Goal: Task Accomplishment & Management: Manage account settings

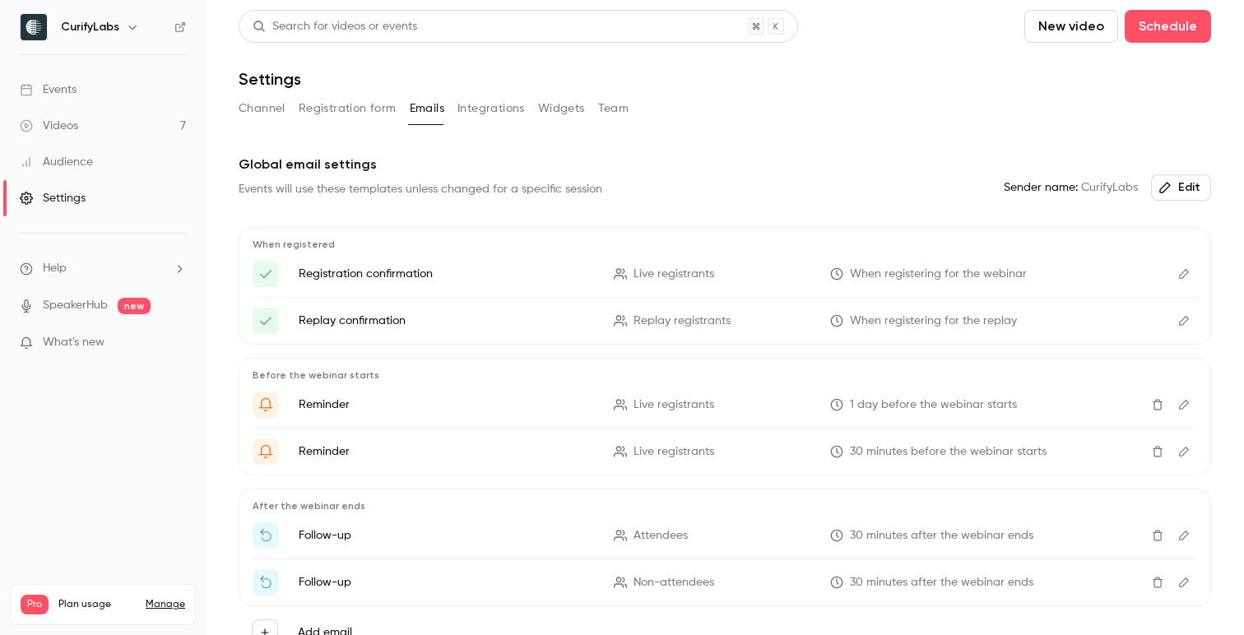
click at [79, 198] on div "Settings" at bounding box center [53, 198] width 66 height 16
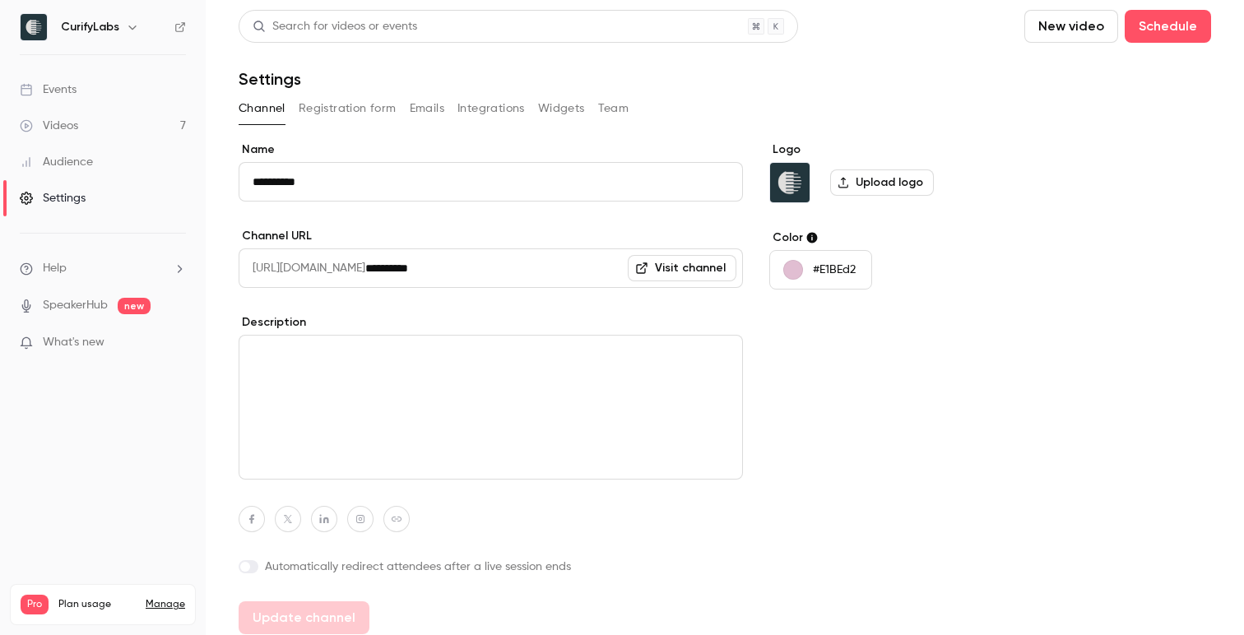
scroll to position [9, 0]
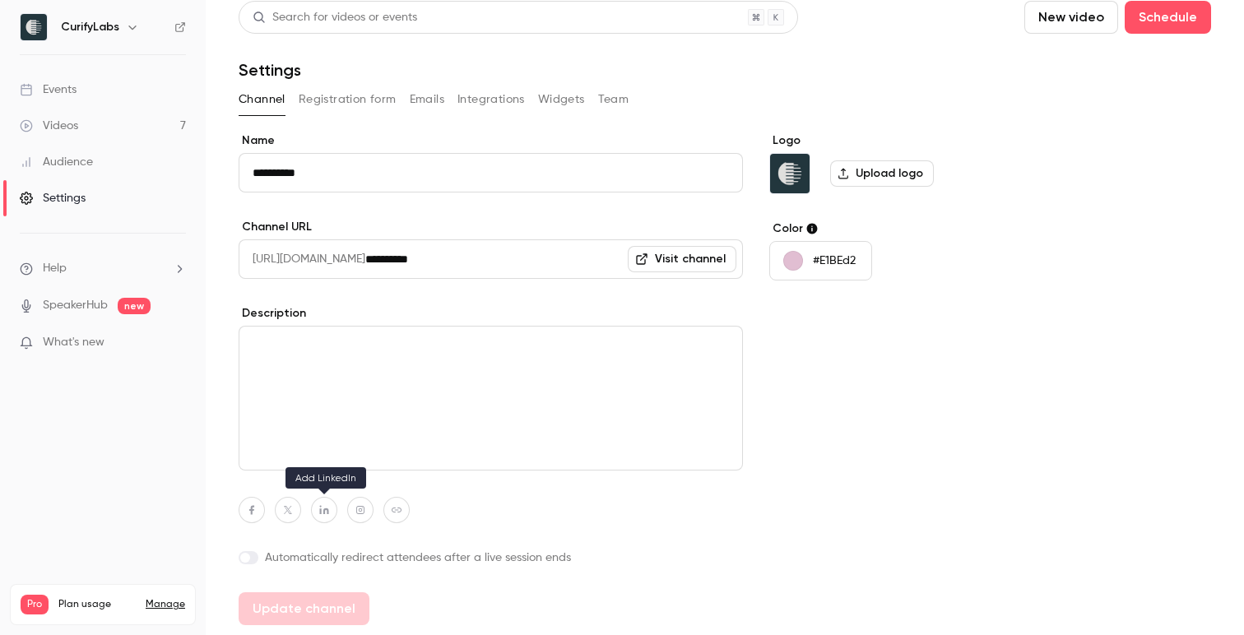
click at [327, 508] on icon "button" at bounding box center [325, 510] width 12 height 10
paste input "**********"
type input "**********"
click at [476, 511] on div at bounding box center [491, 510] width 505 height 26
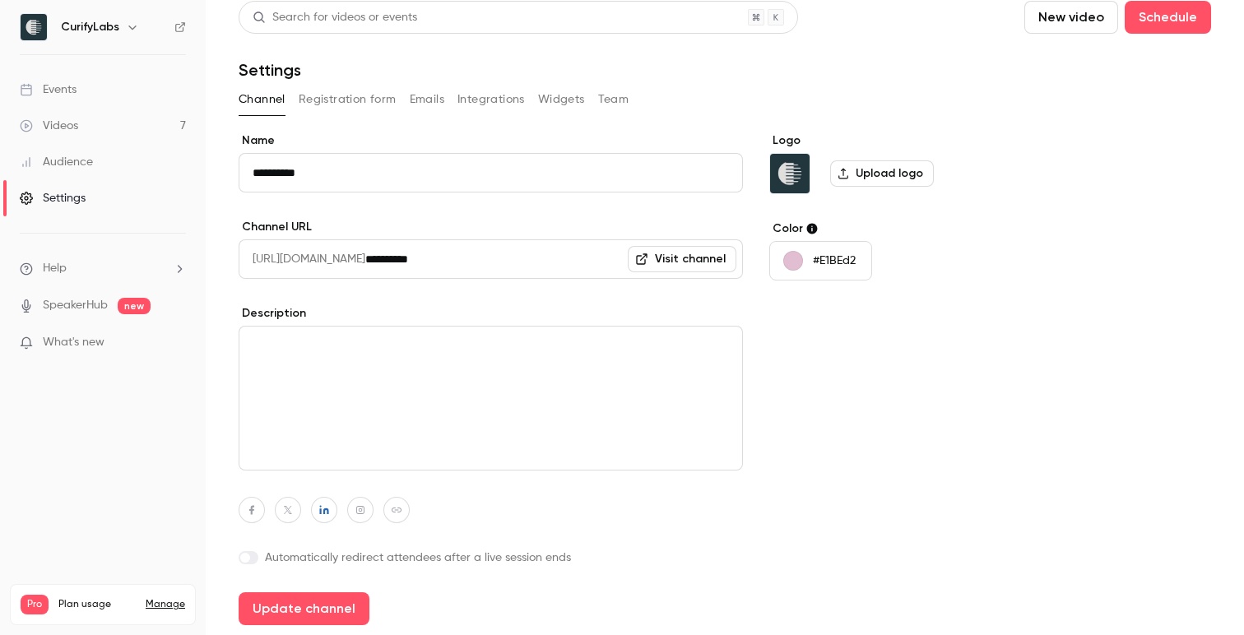
scroll to position [0, 0]
click at [398, 511] on icon "button" at bounding box center [397, 510] width 12 height 10
paste input "**********"
type input "**********"
click at [507, 509] on div at bounding box center [491, 510] width 505 height 26
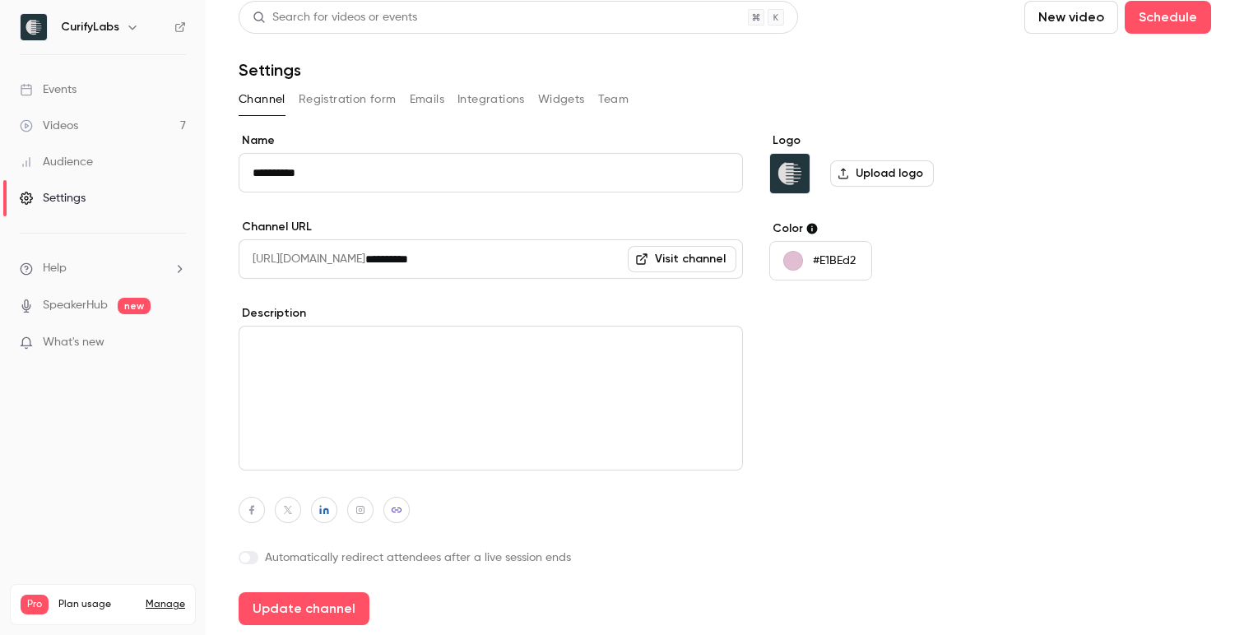
click at [700, 259] on link "Visit channel" at bounding box center [682, 259] width 109 height 26
click at [129, 118] on link "Videos 7" at bounding box center [103, 126] width 206 height 36
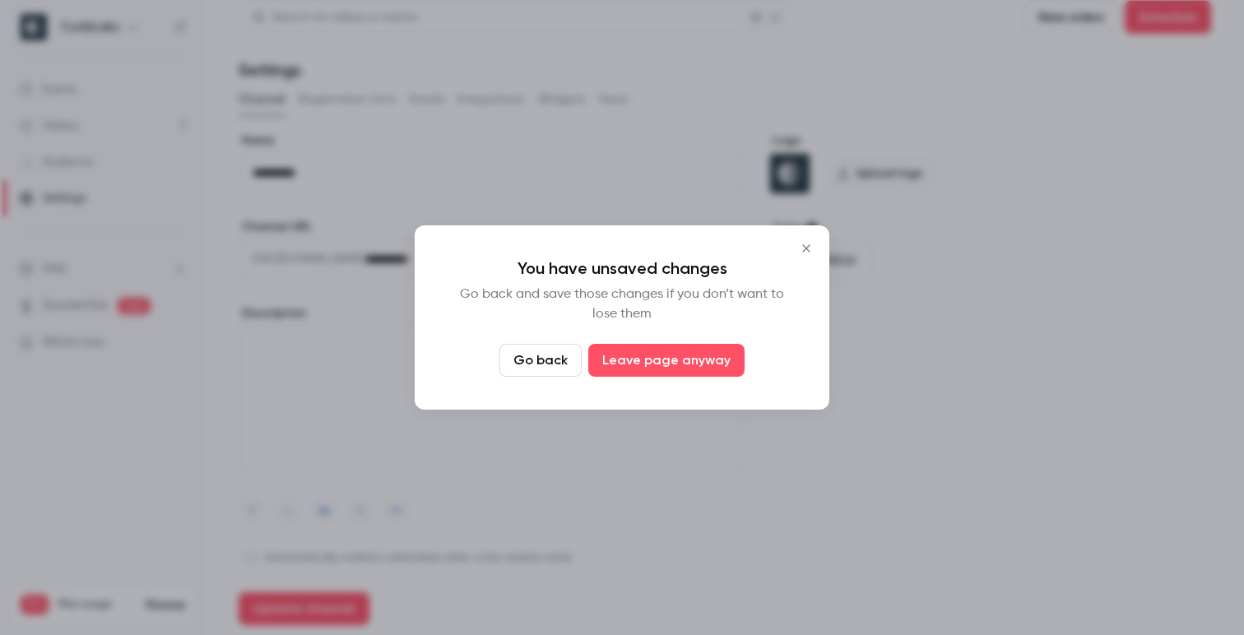
click at [797, 248] on icon "Close" at bounding box center [807, 248] width 20 height 13
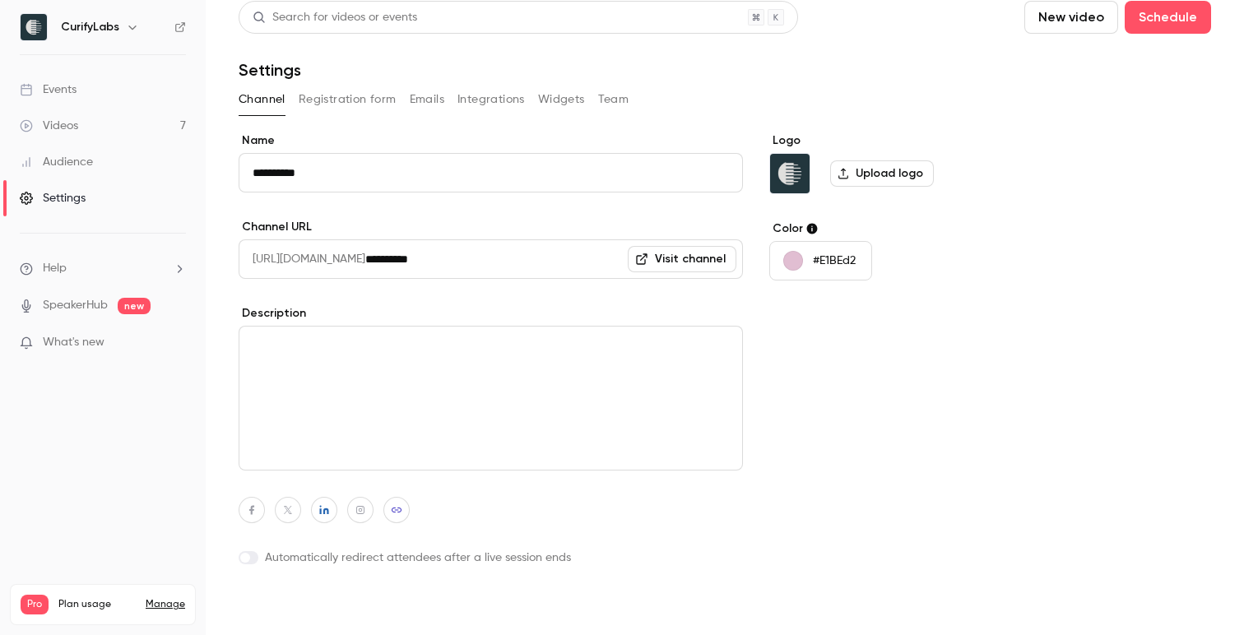
click at [285, 608] on button "Update channel" at bounding box center [304, 609] width 131 height 33
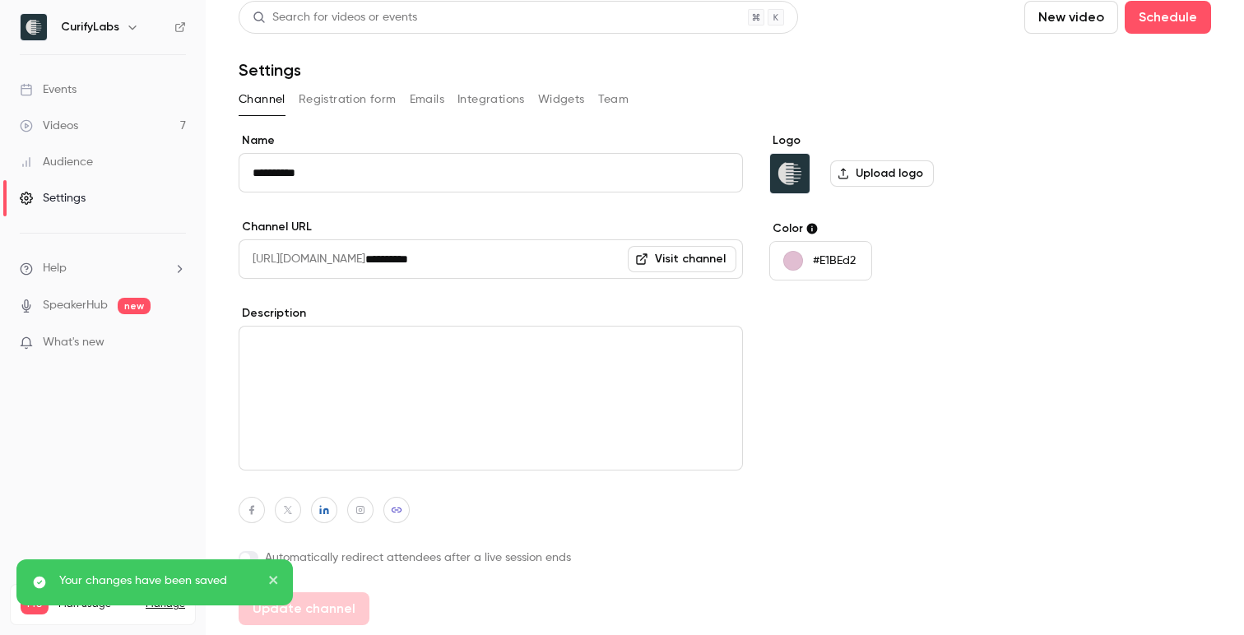
click at [109, 115] on link "Videos 7" at bounding box center [103, 126] width 206 height 36
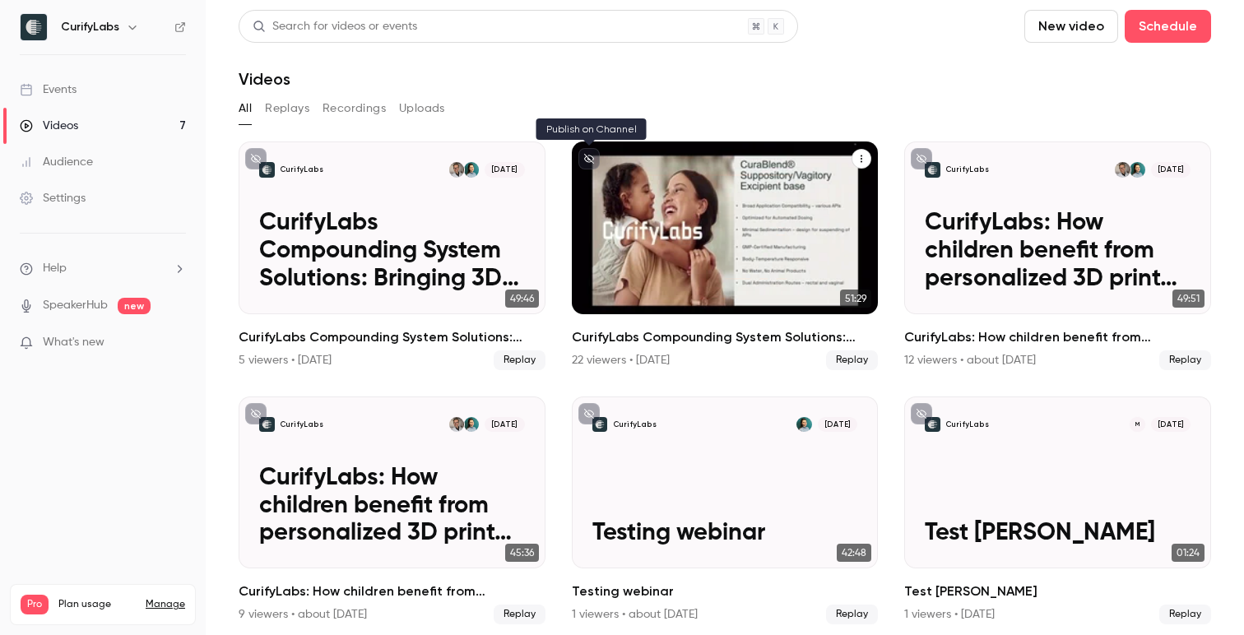
click at [585, 159] on icon "unpublished" at bounding box center [589, 159] width 10 height 10
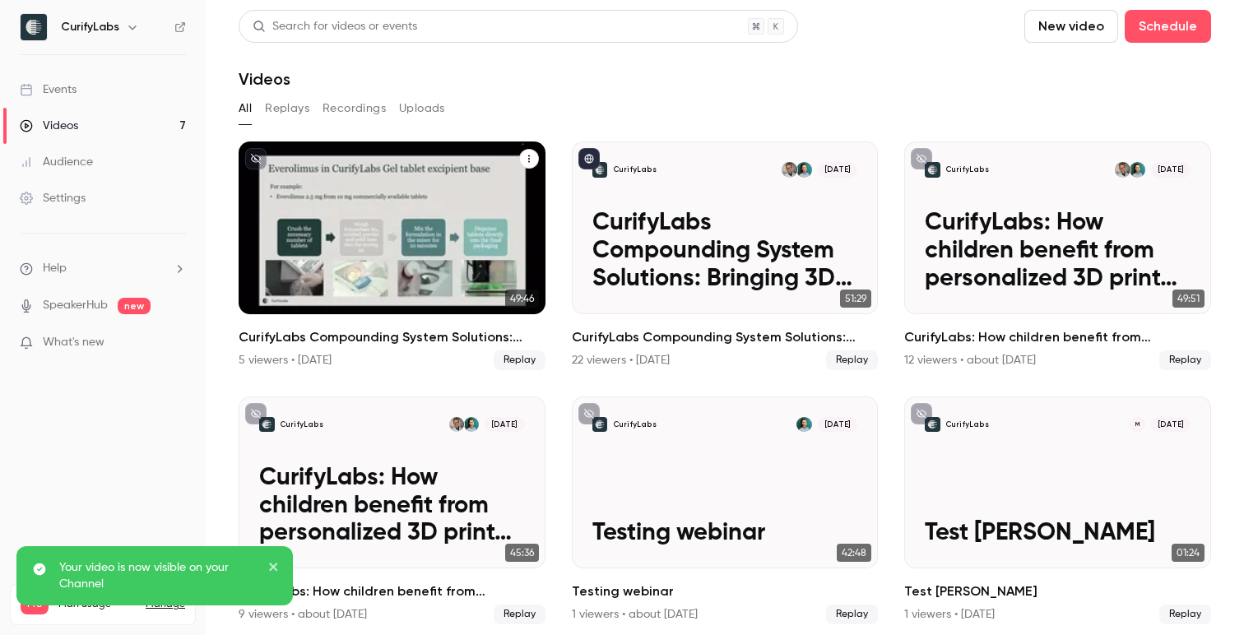
click at [253, 160] on icon "unpublished" at bounding box center [256, 159] width 10 height 10
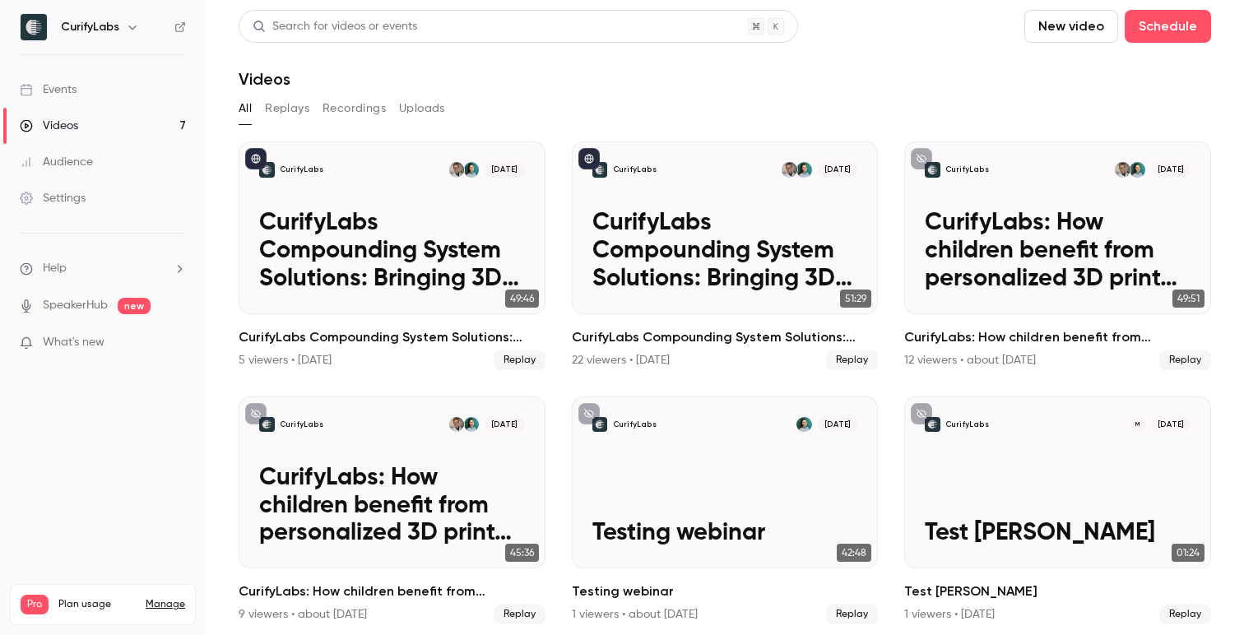
click at [86, 191] on div "Settings" at bounding box center [53, 198] width 66 height 16
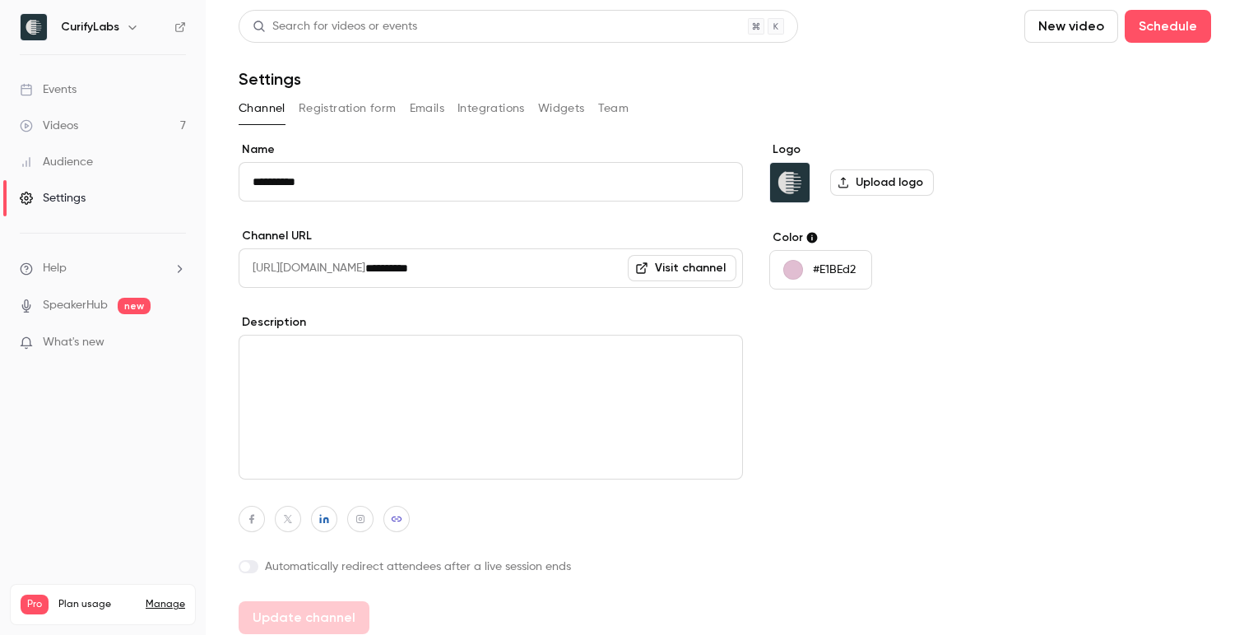
click at [356, 108] on button "Registration form" at bounding box center [348, 108] width 98 height 26
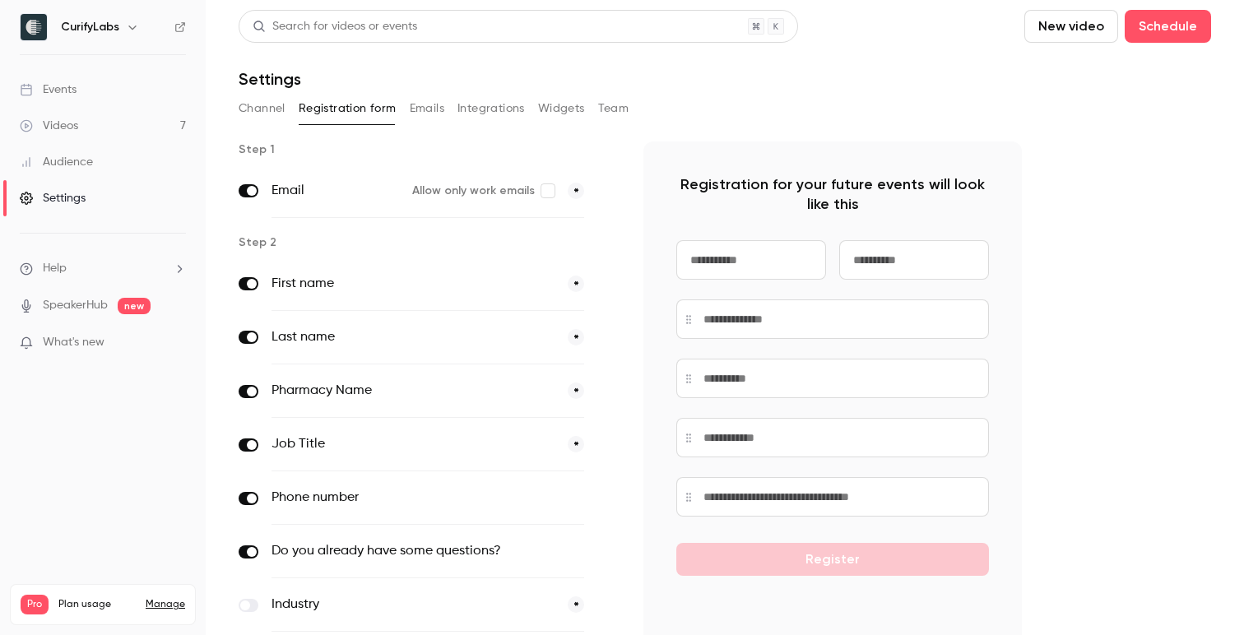
click at [68, 96] on div "Events" at bounding box center [48, 89] width 57 height 16
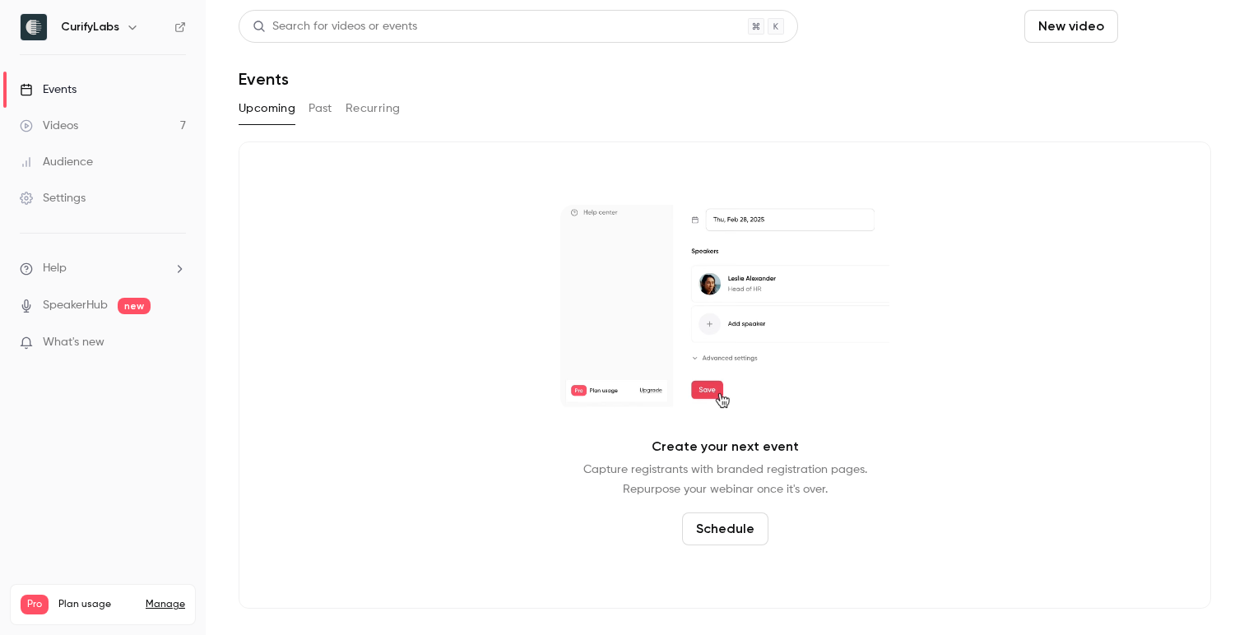
click at [1162, 25] on button "Schedule" at bounding box center [1168, 26] width 86 height 33
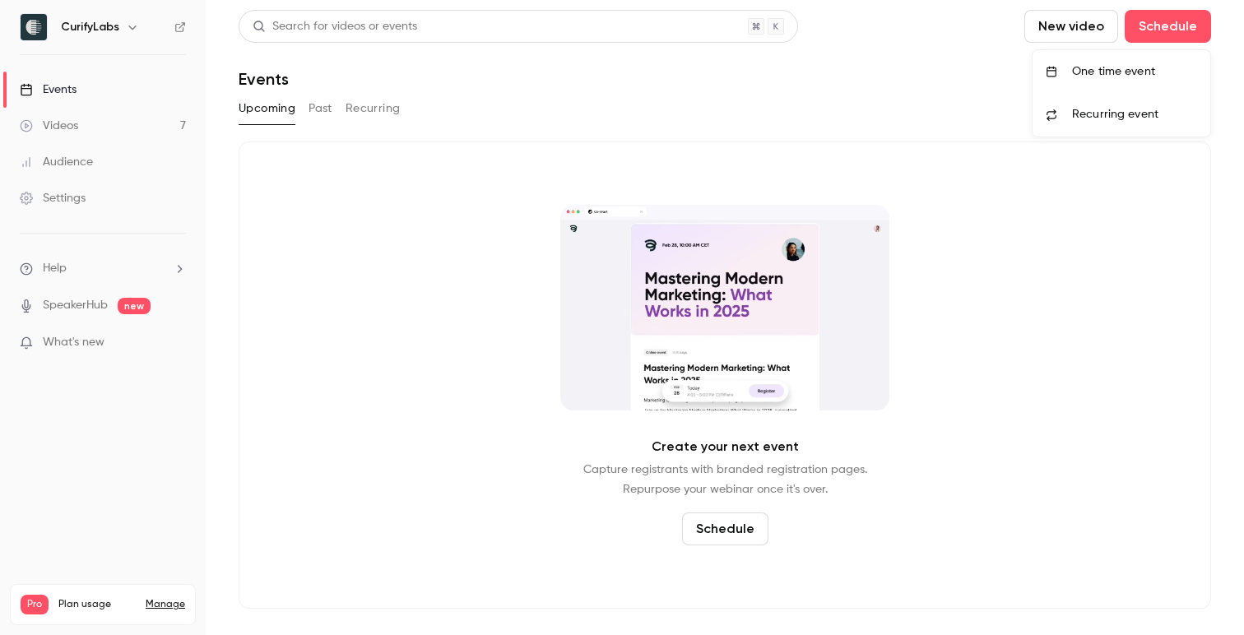
click at [1099, 61] on li "One time event" at bounding box center [1122, 71] width 178 height 43
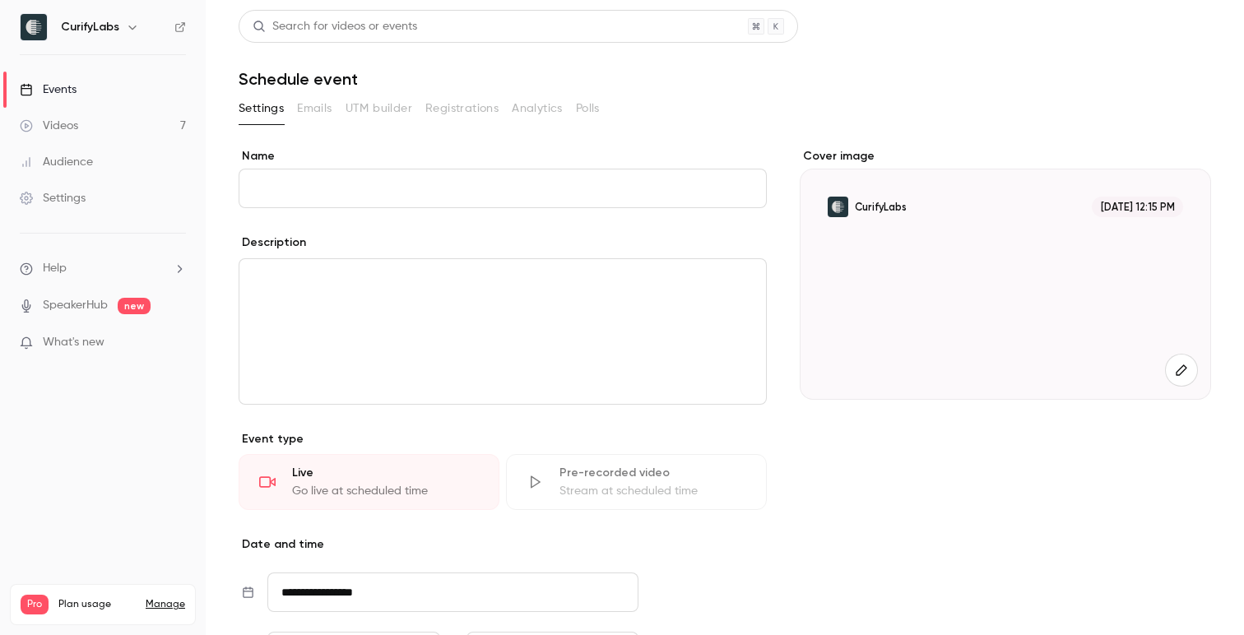
click at [663, 139] on section "**********" at bounding box center [725, 500] width 973 height 811
click at [897, 421] on div "Cover image CurifyLabs [DATE] 12:15 PM" at bounding box center [1006, 491] width 412 height 686
click at [271, 124] on span at bounding box center [262, 124] width 46 height 1
click at [100, 88] on link "Events" at bounding box center [103, 90] width 206 height 36
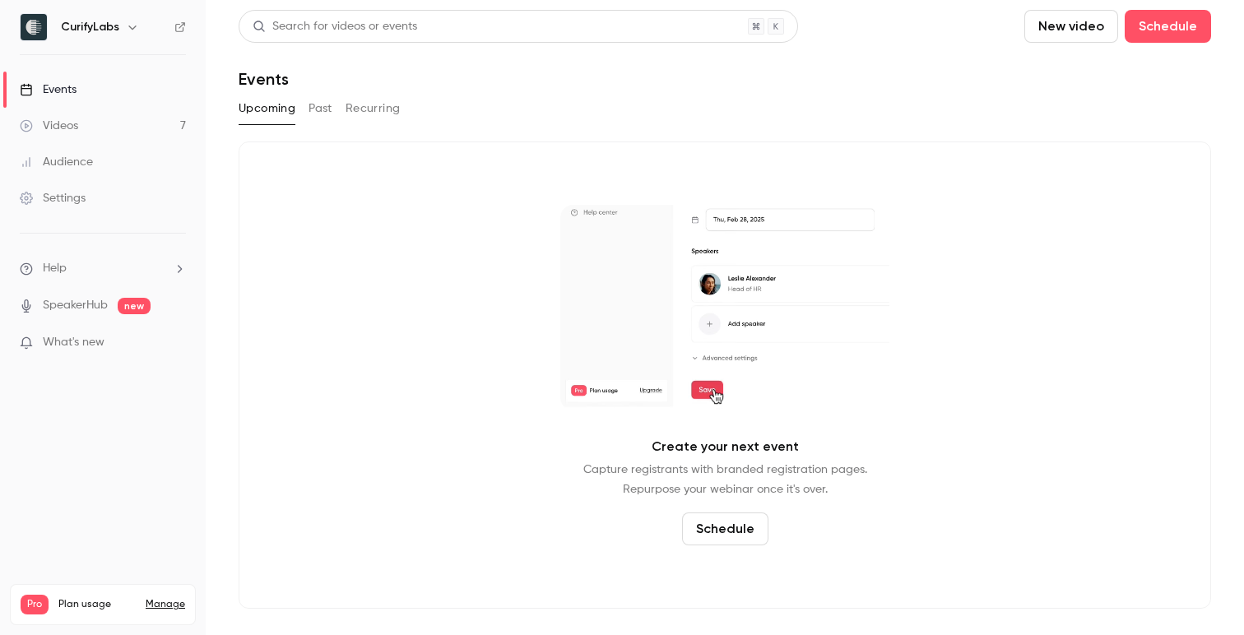
click at [326, 121] on button "Past" at bounding box center [321, 108] width 24 height 26
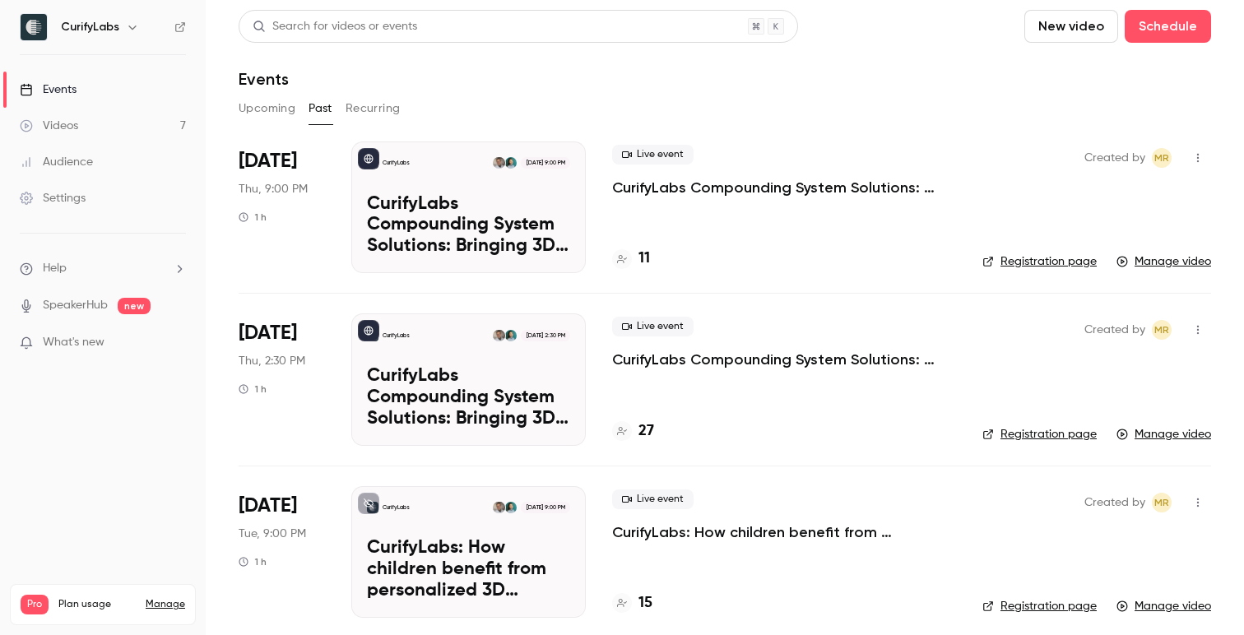
click at [1048, 259] on link "Registration page" at bounding box center [1040, 261] width 114 height 16
click at [63, 212] on link "Settings" at bounding box center [103, 198] width 206 height 36
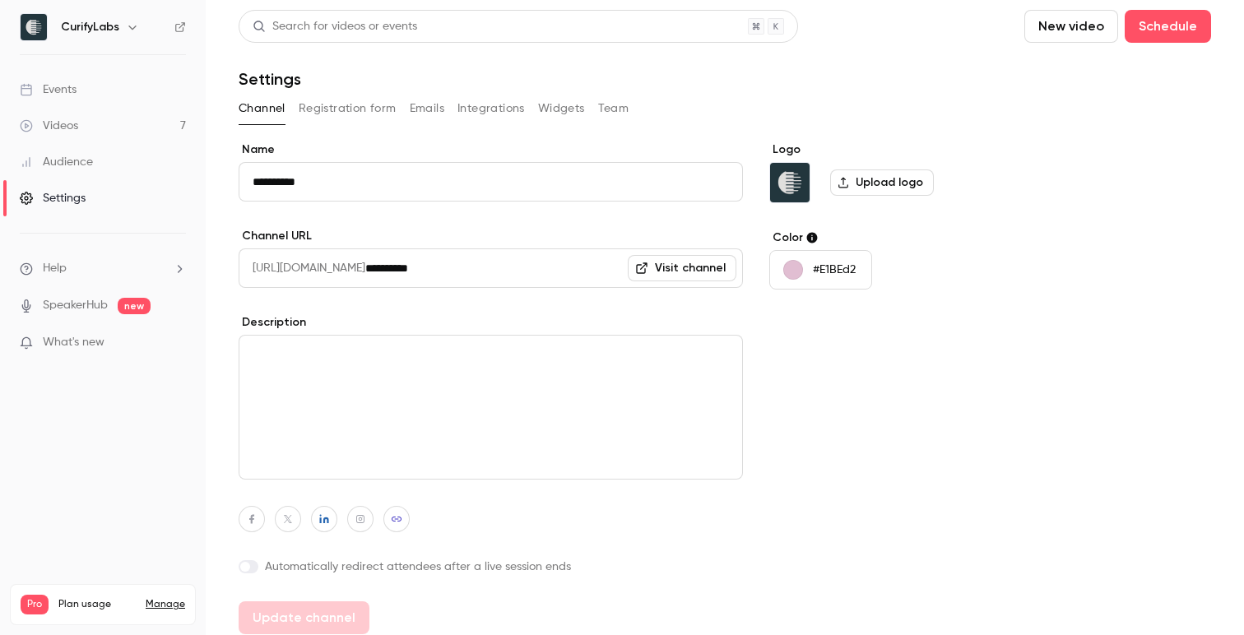
click at [834, 271] on p "#E1BEd2" at bounding box center [834, 270] width 43 height 16
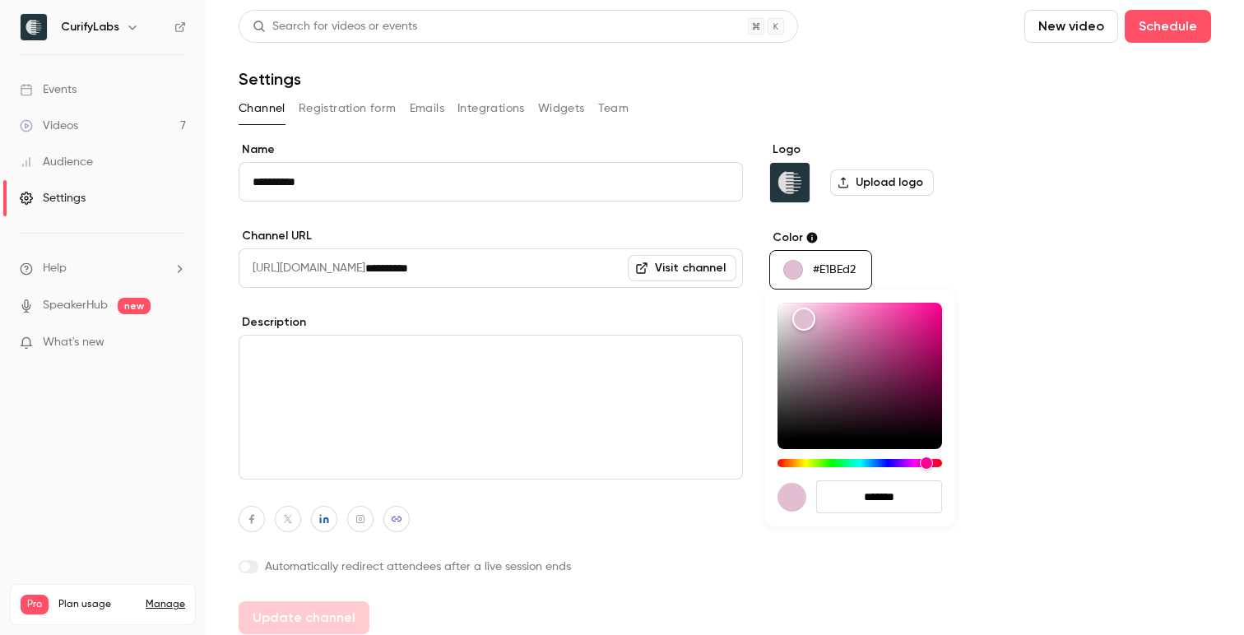
click at [890, 498] on input "*******" at bounding box center [879, 497] width 126 height 33
type input "*******"
click at [1089, 374] on div at bounding box center [622, 317] width 1244 height 635
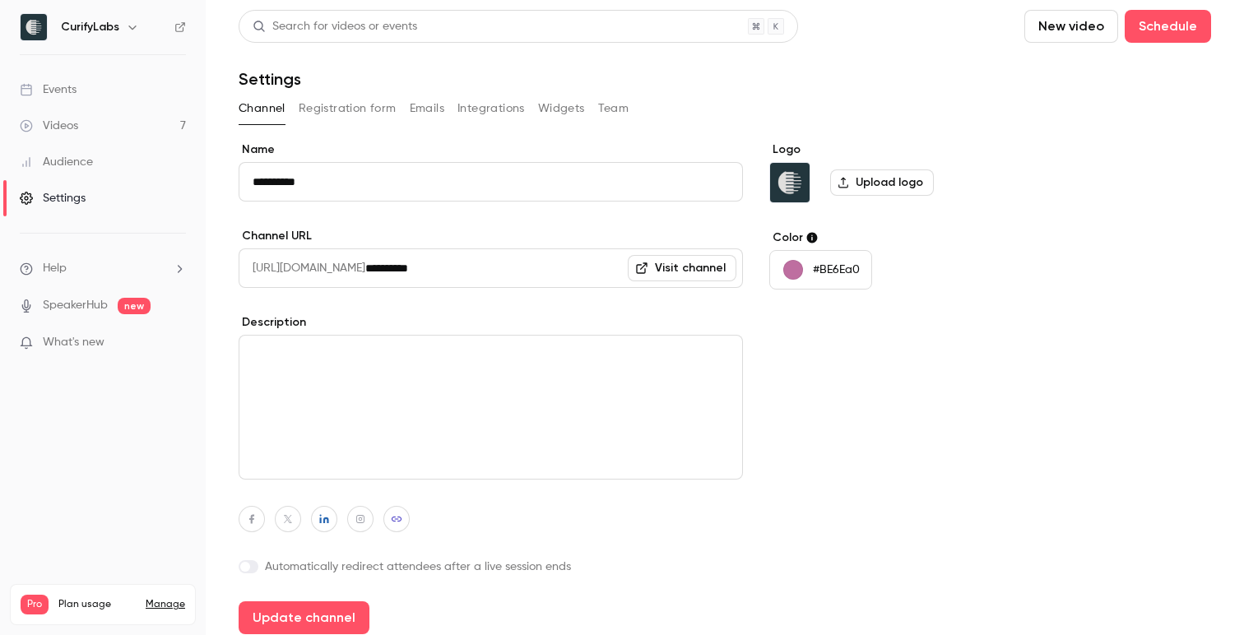
click at [688, 263] on link "Visit channel" at bounding box center [682, 268] width 109 height 26
click at [278, 608] on button "Update channel" at bounding box center [304, 618] width 131 height 33
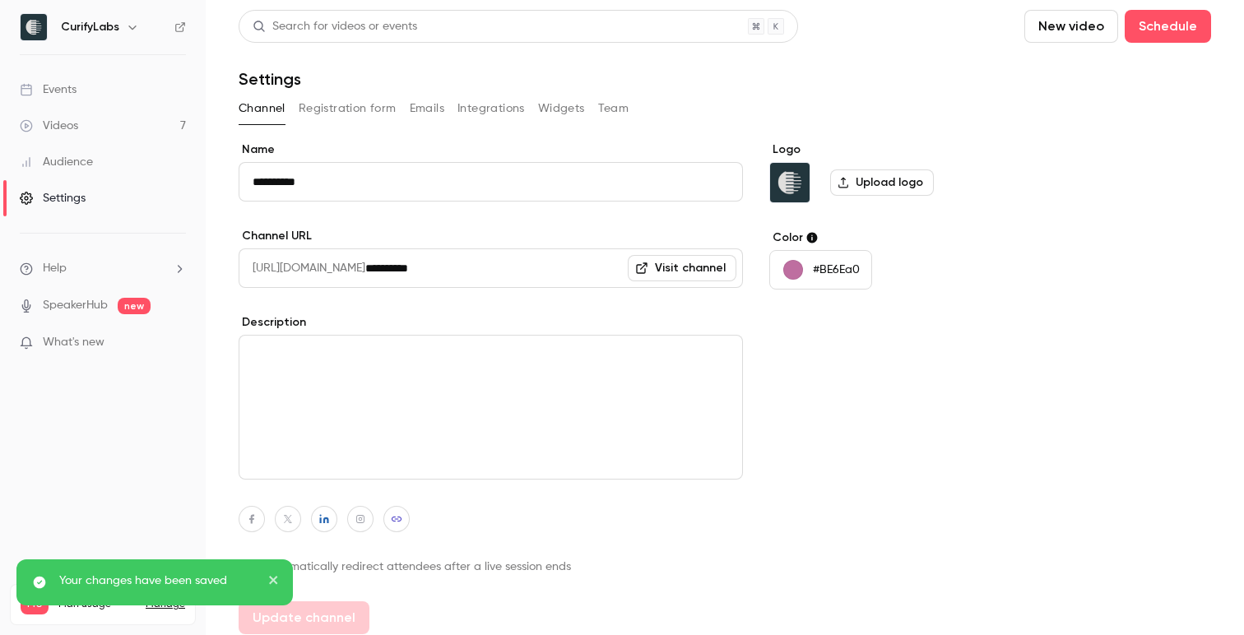
click at [76, 97] on div "Events" at bounding box center [48, 89] width 57 height 16
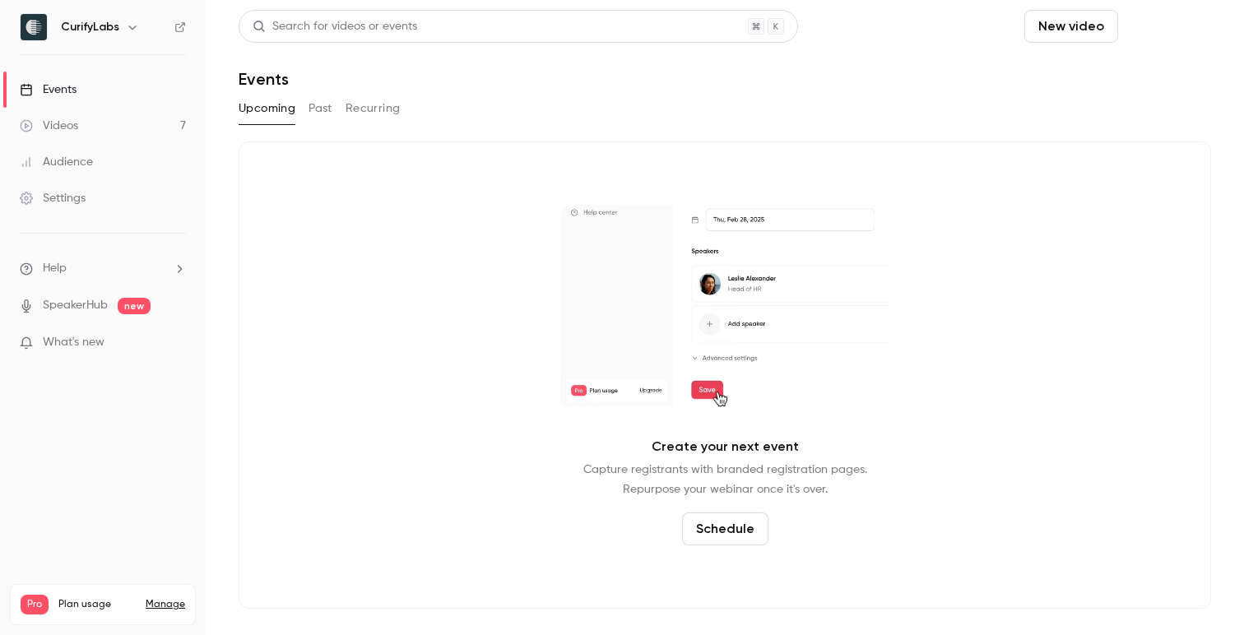
click at [1166, 23] on button "Schedule" at bounding box center [1168, 26] width 86 height 33
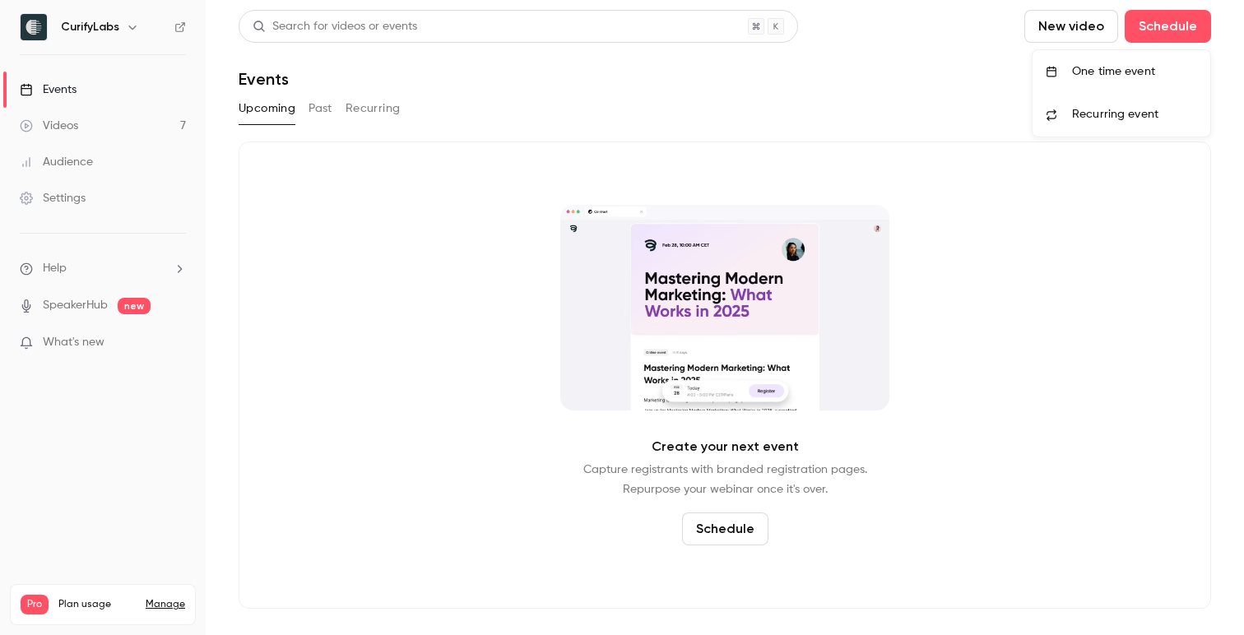
click at [1136, 64] on div "One time event" at bounding box center [1134, 71] width 125 height 16
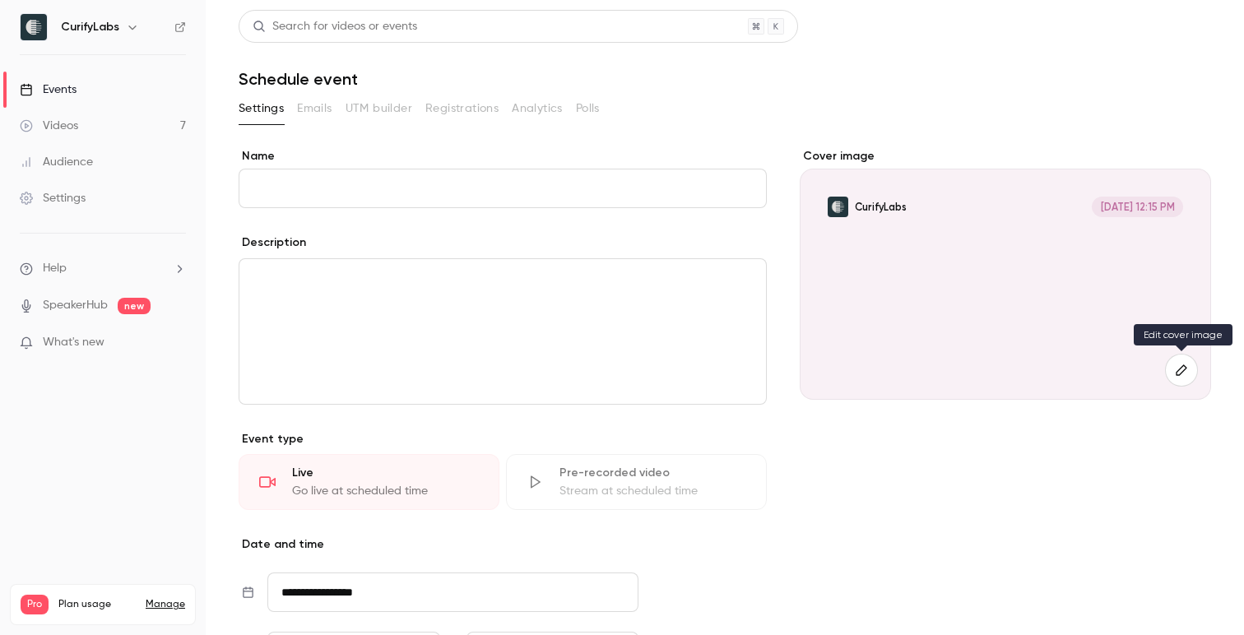
click at [1181, 367] on icon "button" at bounding box center [1182, 370] width 18 height 13
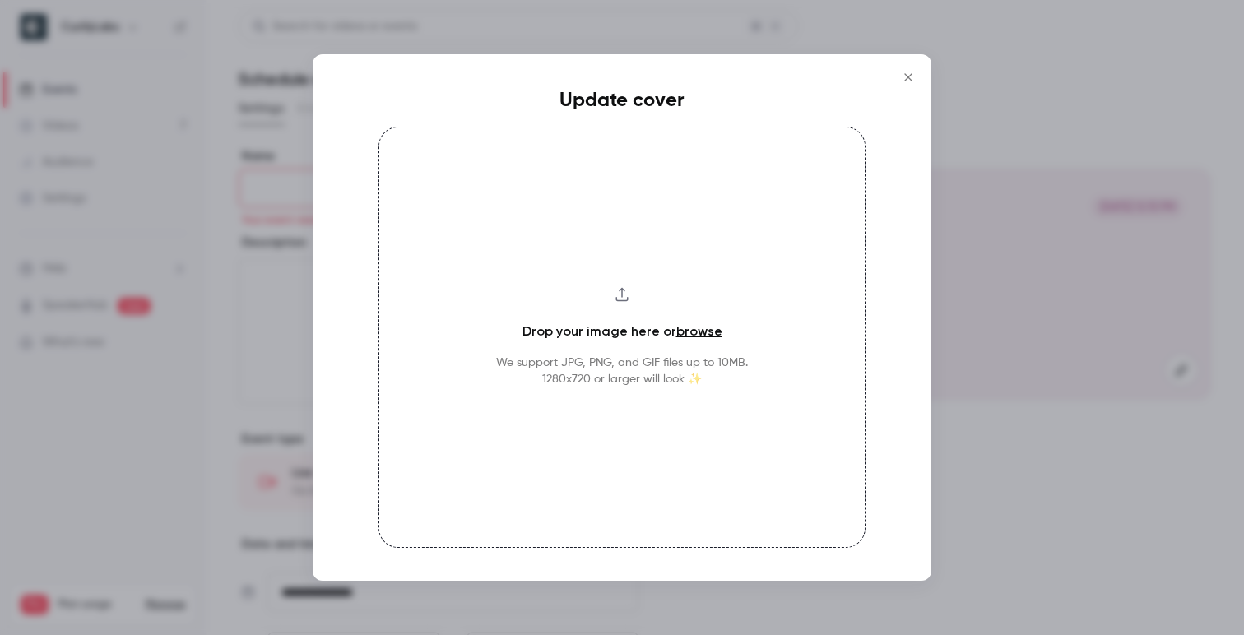
click at [906, 78] on icon "Close" at bounding box center [907, 76] width 7 height 7
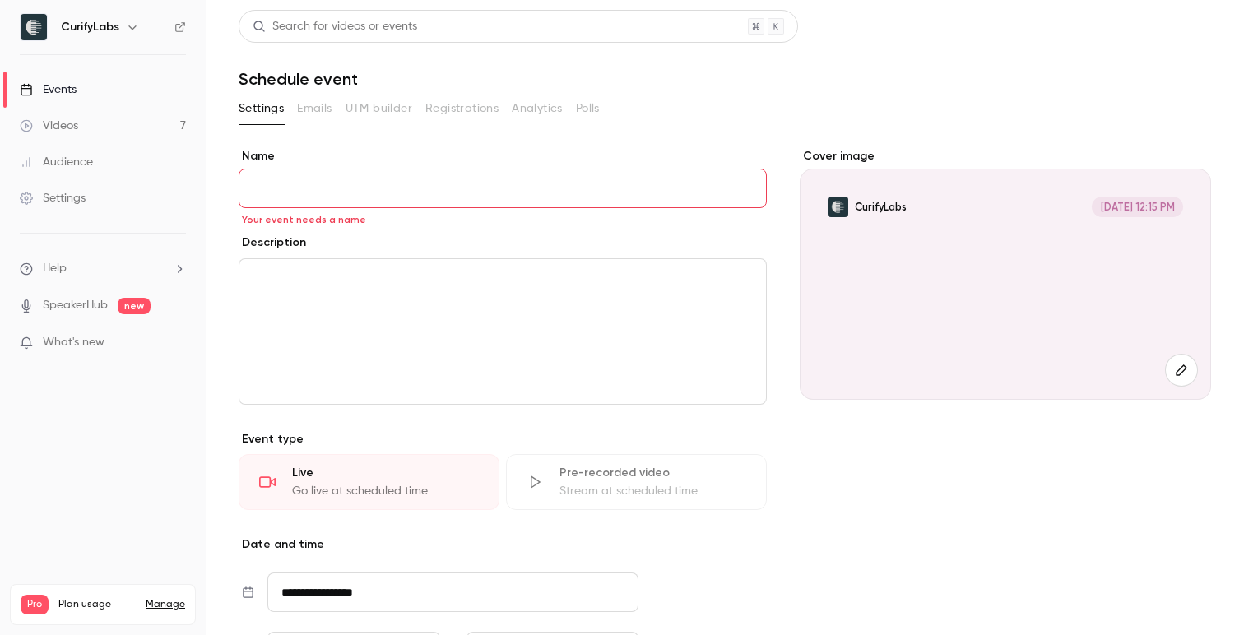
click at [847, 459] on div "Cover image CurifyLabs [DATE] 12:15 PM" at bounding box center [1006, 491] width 412 height 686
click at [566, 177] on input "Name" at bounding box center [503, 189] width 528 height 40
